Goal: Find specific page/section: Find specific page/section

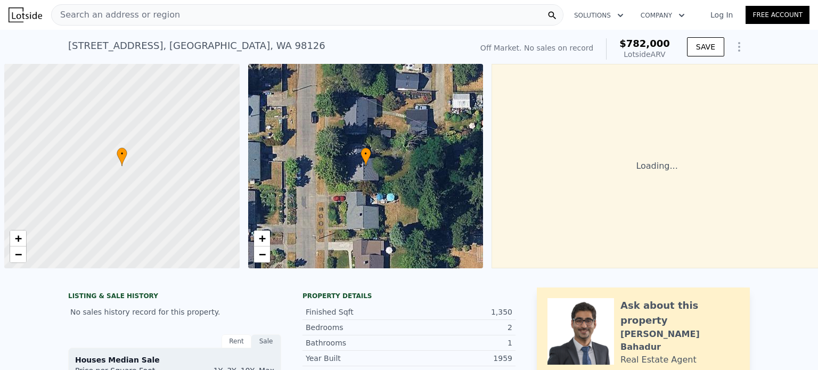
scroll to position [0, 4]
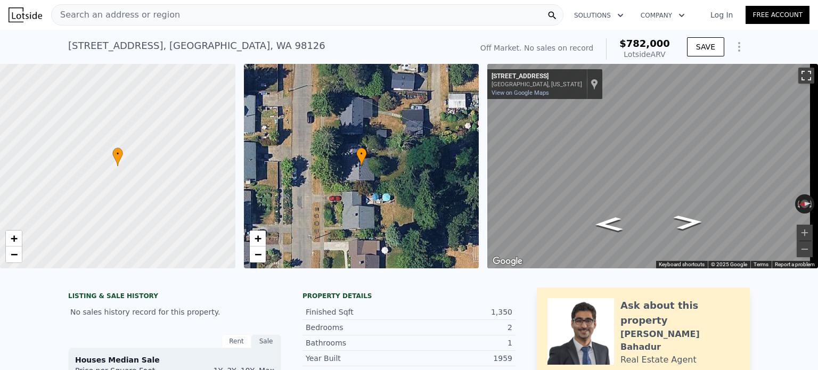
click at [800, 75] on button "Toggle fullscreen view" at bounding box center [806, 76] width 16 height 16
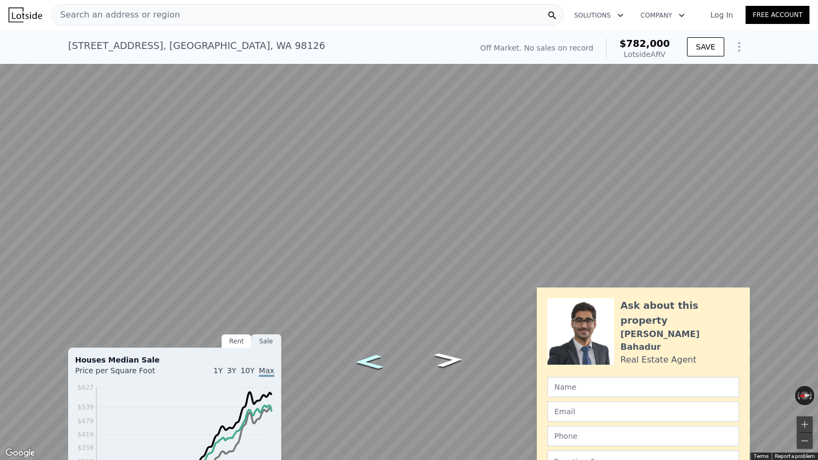
click at [378, 364] on icon "Go North, 31st Ave SW" at bounding box center [369, 361] width 52 height 21
click at [369, 362] on icon "Go North, 31st Ave SW" at bounding box center [369, 362] width 54 height 22
click at [448, 364] on icon "Go South, 31st Ave SW" at bounding box center [449, 360] width 54 height 22
click at [448, 364] on icon "Go South, 31st Ave SW" at bounding box center [449, 360] width 52 height 21
click at [448, 364] on icon "Go South, 31st Ave SW" at bounding box center [449, 360] width 54 height 22
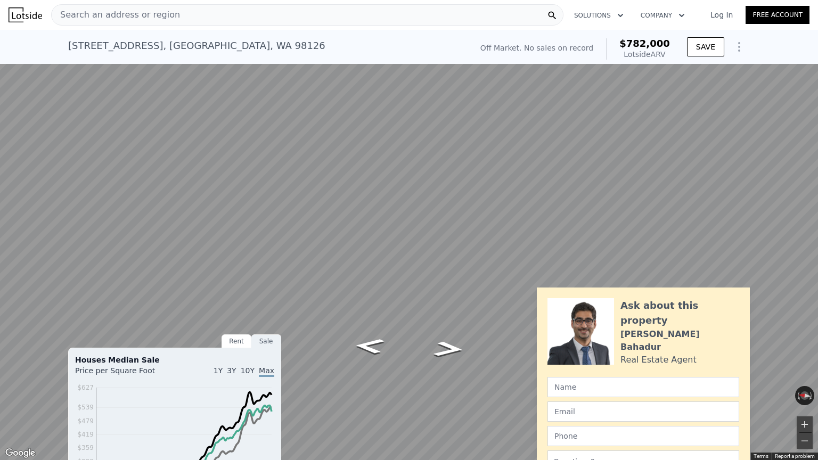
click at [802, 369] on button "Zoom in" at bounding box center [804, 424] width 16 height 16
click at [805, 369] on button "Zoom in" at bounding box center [804, 424] width 16 height 16
click at [803, 369] on button "Zoom out" at bounding box center [804, 441] width 16 height 16
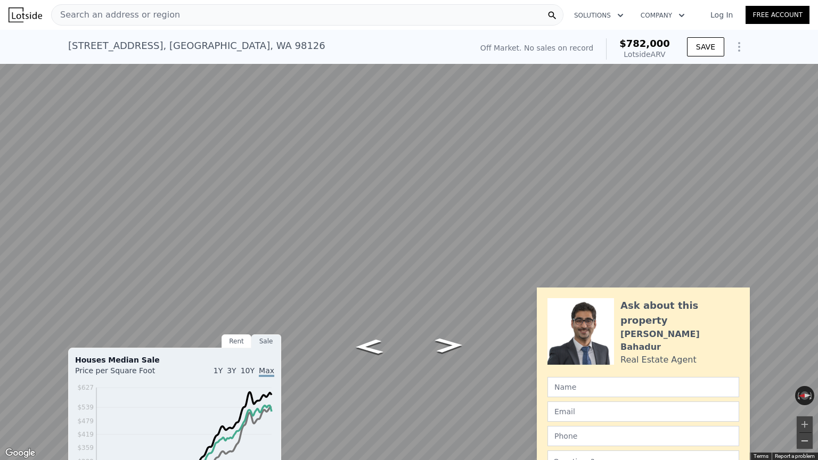
click at [804, 369] on button "Zoom out" at bounding box center [804, 441] width 16 height 16
click at [367, 345] on icon "Go North, 31st Ave SW" at bounding box center [368, 347] width 51 height 22
click at [367, 345] on icon "Go North, 31st Ave SW" at bounding box center [369, 347] width 52 height 22
click at [807, 12] on button "Toggle fullscreen view" at bounding box center [806, 12] width 16 height 16
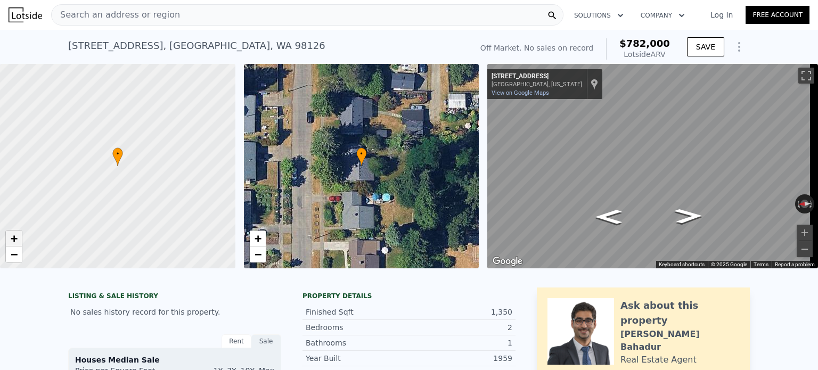
click at [11, 236] on span "+" at bounding box center [14, 238] width 7 height 13
click at [15, 261] on link "−" at bounding box center [14, 254] width 16 height 16
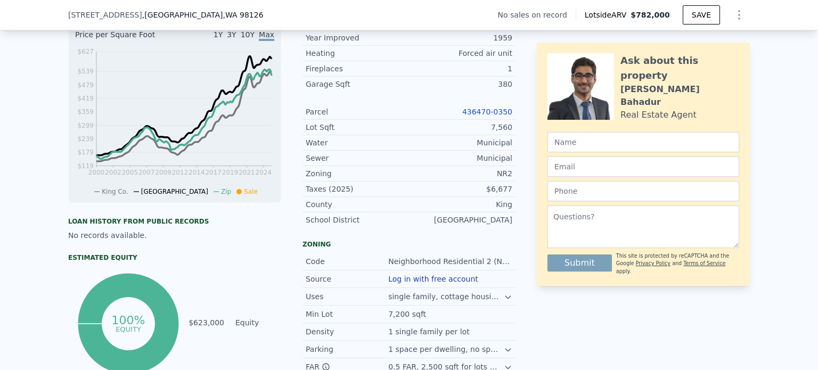
scroll to position [0, 0]
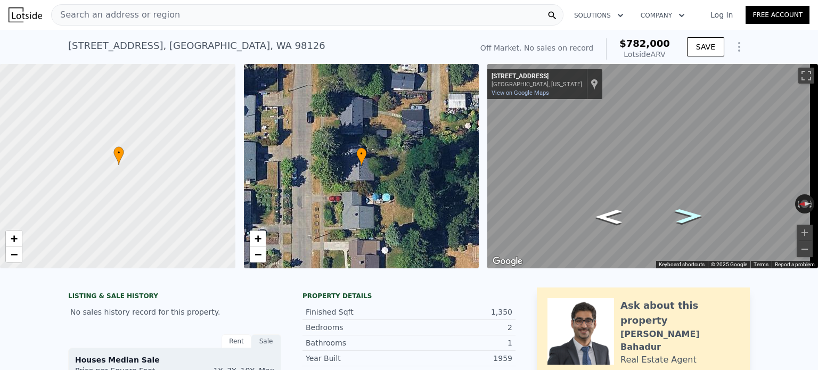
click at [684, 217] on icon "Go South, 31st Ave SW" at bounding box center [689, 216] width 52 height 22
click at [603, 219] on icon "Go North, 31st Ave SW" at bounding box center [609, 218] width 52 height 22
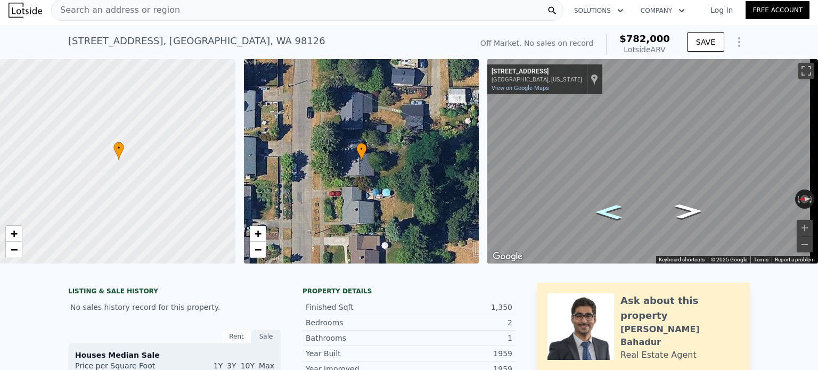
scroll to position [30, 0]
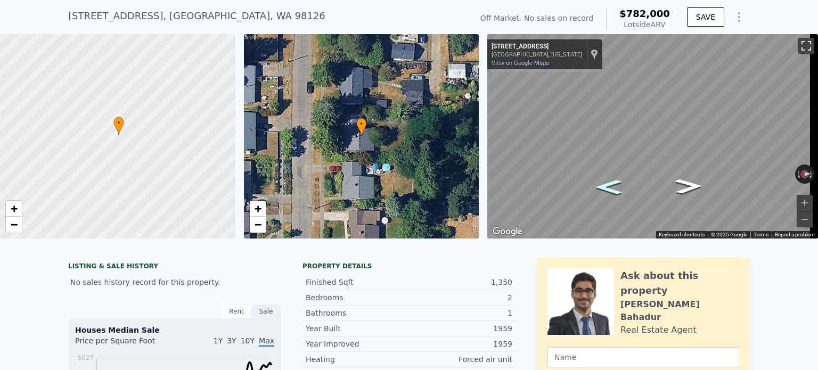
click at [798, 49] on button "Toggle fullscreen view" at bounding box center [806, 46] width 16 height 16
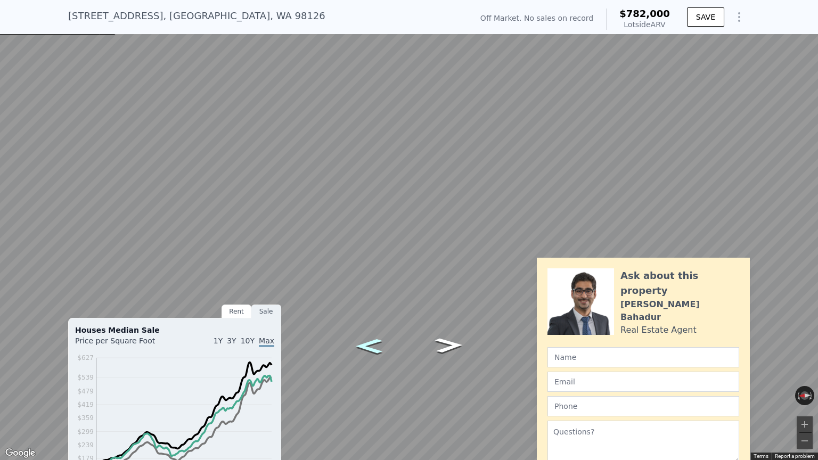
click at [368, 348] on icon "Go North, 31st Ave SW" at bounding box center [368, 345] width 48 height 21
click at [448, 345] on icon "Go South, 31st Ave SW" at bounding box center [448, 345] width 48 height 21
click at [456, 340] on icon "Go South, 31st Ave SW" at bounding box center [449, 338] width 48 height 21
click at [377, 336] on icon "Go North, 31st Ave SW" at bounding box center [369, 338] width 48 height 21
click at [807, 9] on button "Toggle fullscreen view" at bounding box center [806, 12] width 16 height 16
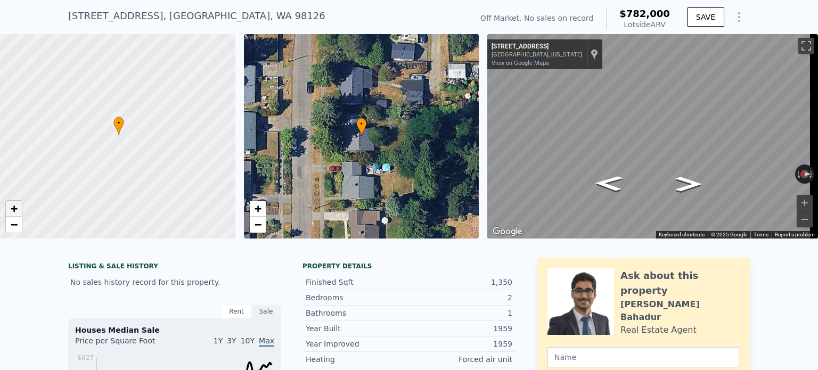
click at [16, 208] on span "+" at bounding box center [14, 208] width 7 height 13
click at [12, 206] on span "+" at bounding box center [14, 208] width 7 height 13
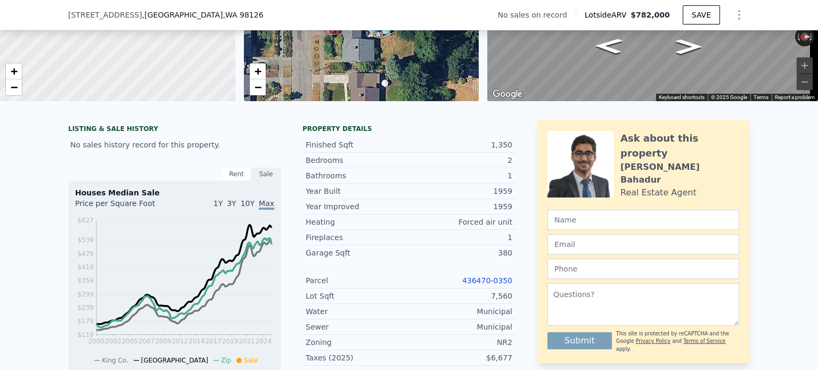
scroll to position [312, 0]
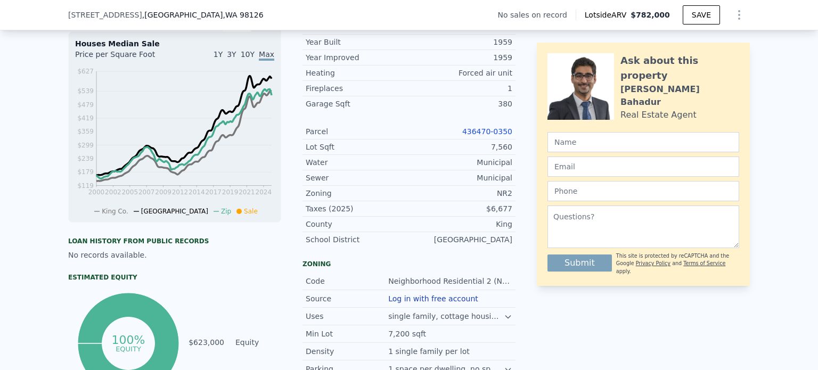
click at [491, 136] on link "436470-0350" at bounding box center [487, 131] width 50 height 9
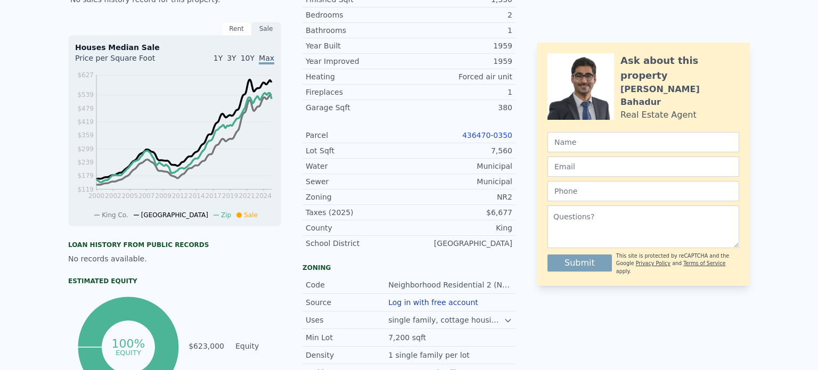
scroll to position [0, 0]
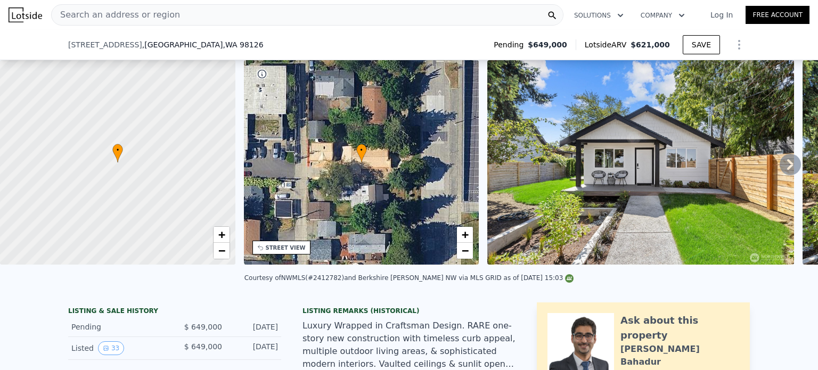
scroll to position [245, 0]
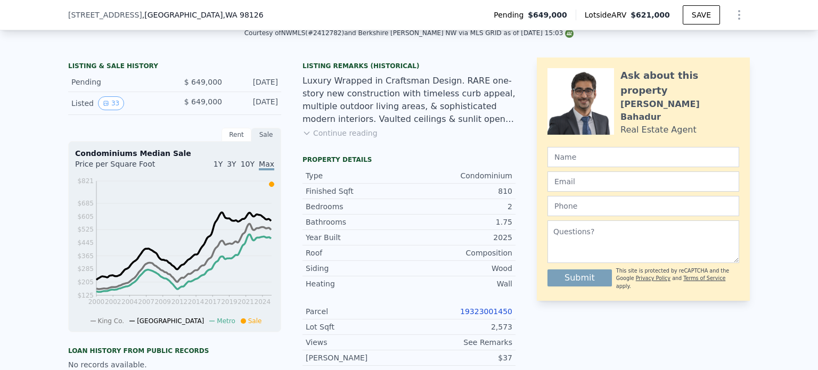
click at [500, 312] on div "19323001450" at bounding box center [460, 311] width 103 height 11
click at [500, 316] on link "19323001450" at bounding box center [486, 311] width 52 height 9
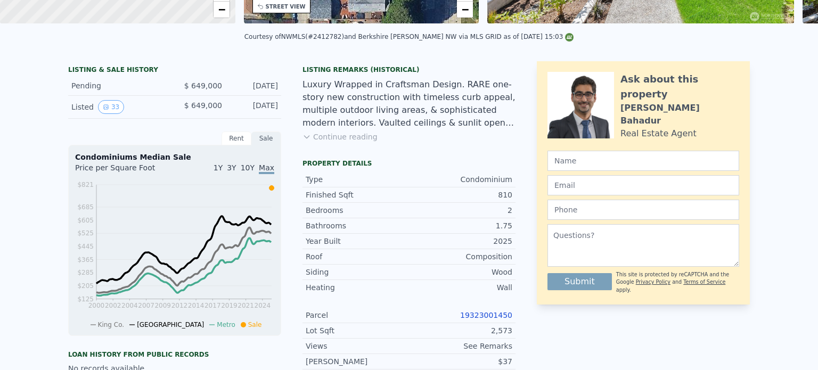
scroll to position [0, 0]
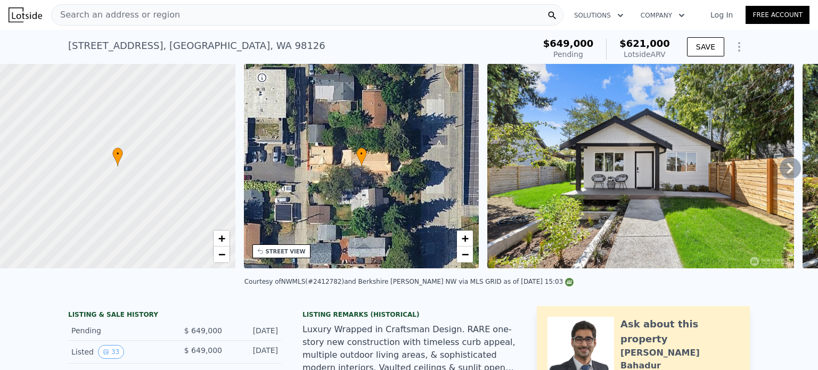
click at [221, 12] on div "Search an address or region" at bounding box center [307, 14] width 512 height 21
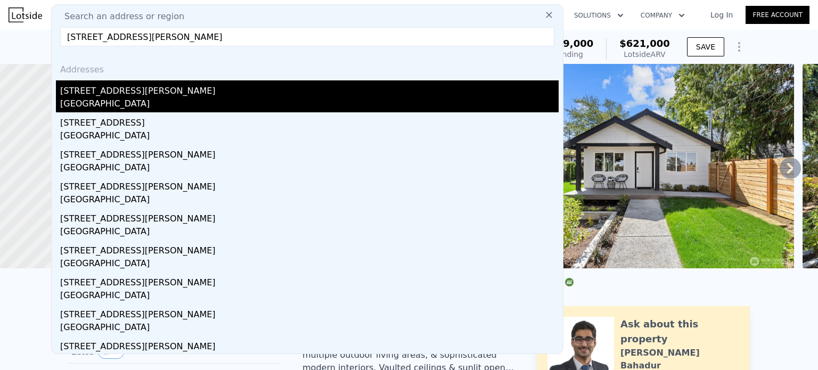
type input "[STREET_ADDRESS][PERSON_NAME]"
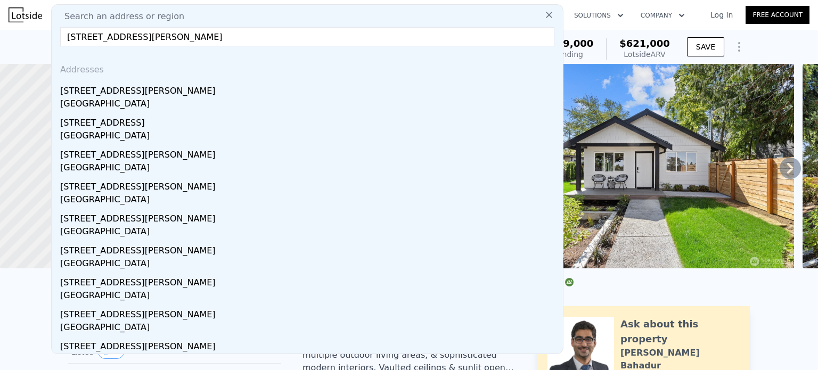
drag, startPoint x: 84, startPoint y: 94, endPoint x: 89, endPoint y: 92, distance: 5.6
click at [84, 94] on div "[STREET_ADDRESS][PERSON_NAME]" at bounding box center [309, 88] width 498 height 17
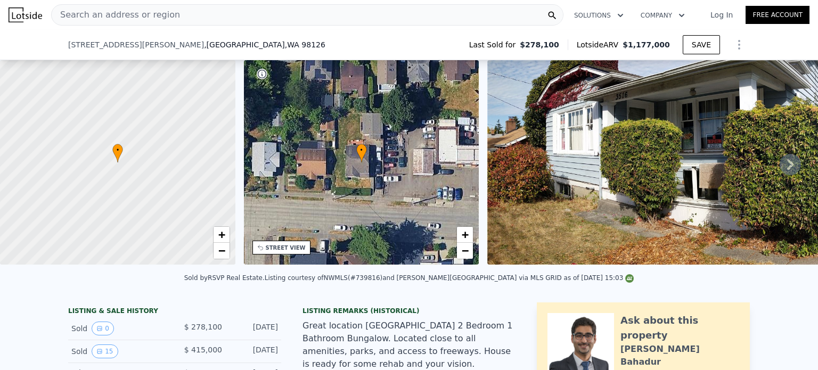
scroll to position [490, 0]
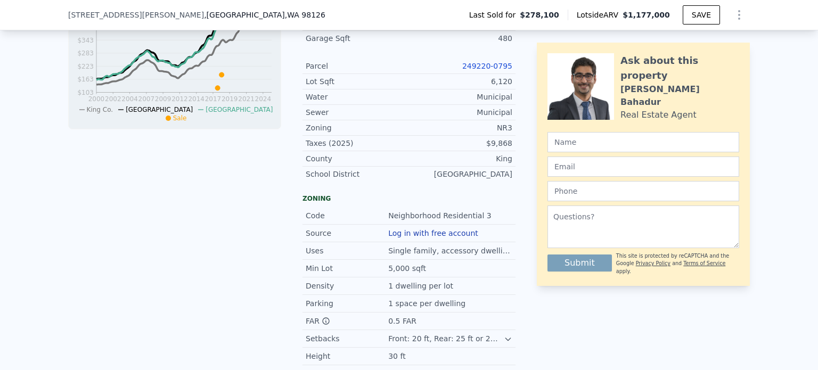
click at [499, 62] on link "249220-0795" at bounding box center [487, 66] width 50 height 9
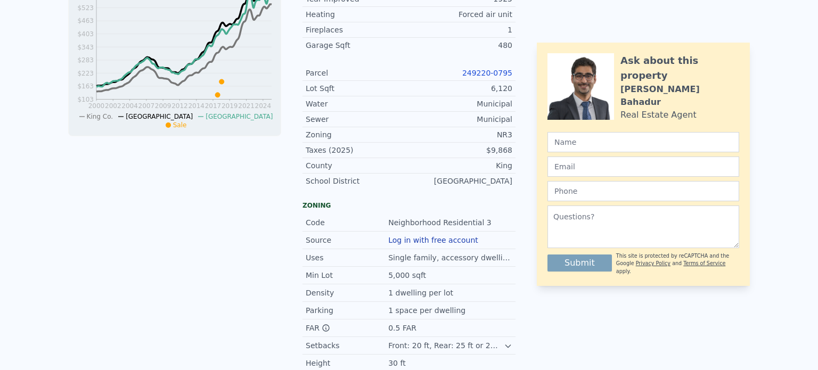
scroll to position [4, 0]
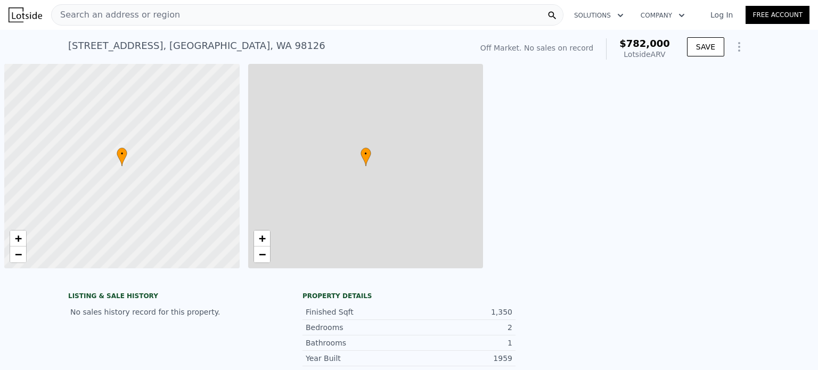
click at [208, 22] on div "Search an address or region" at bounding box center [307, 14] width 512 height 21
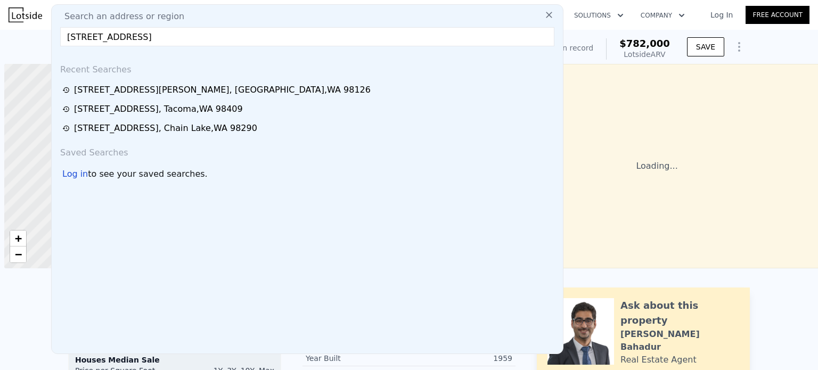
scroll to position [0, 4]
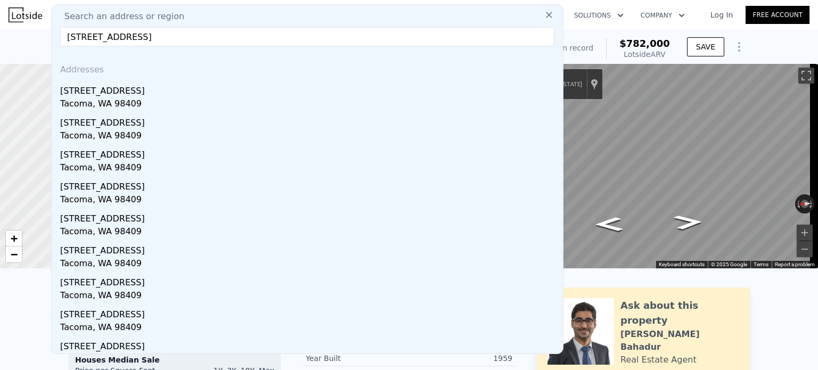
type input "616 S 30th St, Tacoma, WA 98409"
